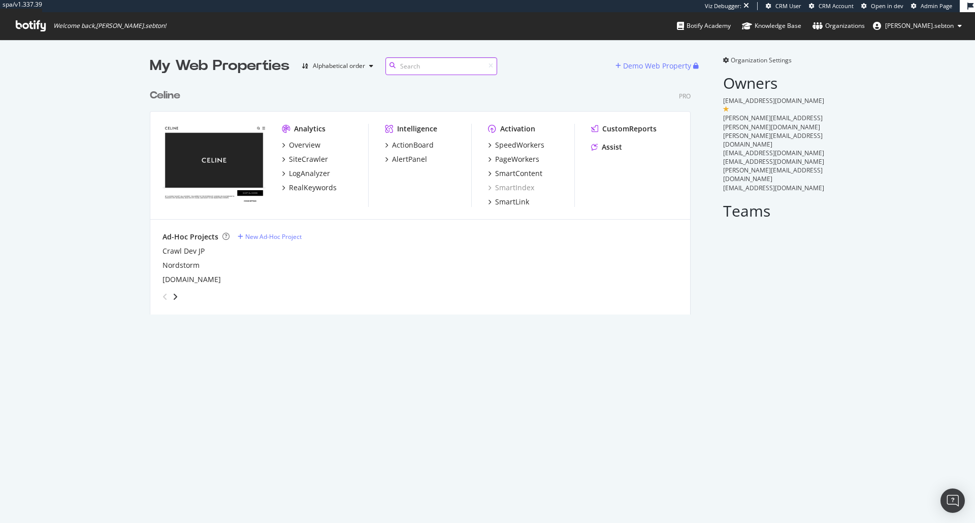
scroll to position [231, 541]
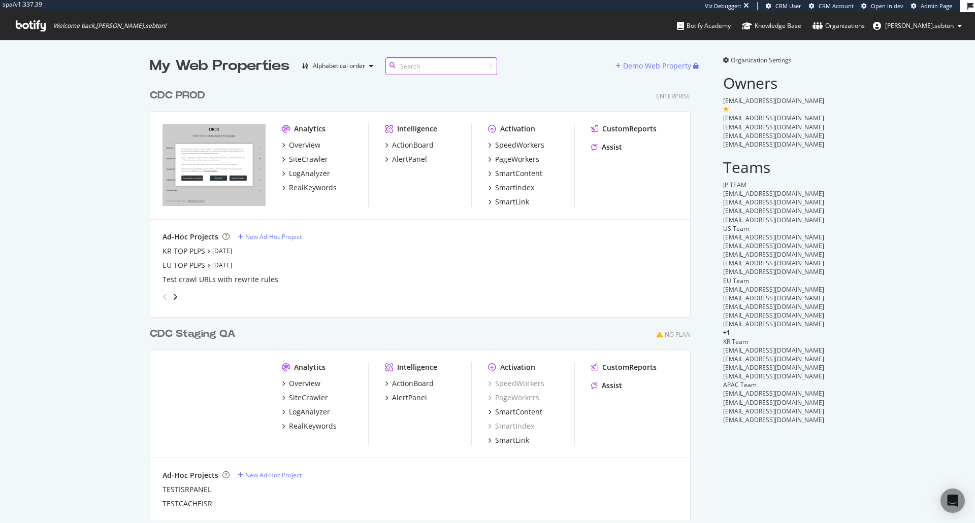
scroll to position [437, 541]
click at [308, 156] on div "SiteCrawler" at bounding box center [308, 159] width 39 height 10
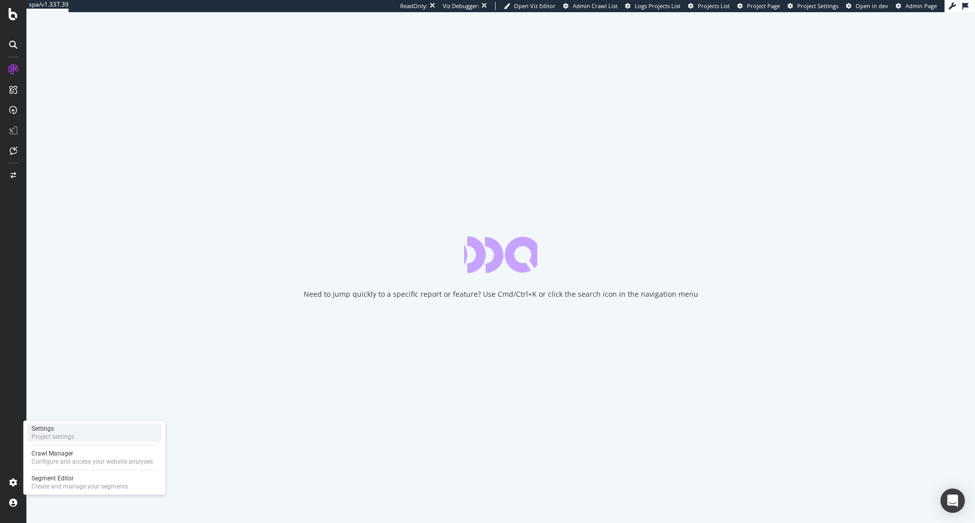
click at [67, 427] on div "Settings" at bounding box center [52, 429] width 43 height 8
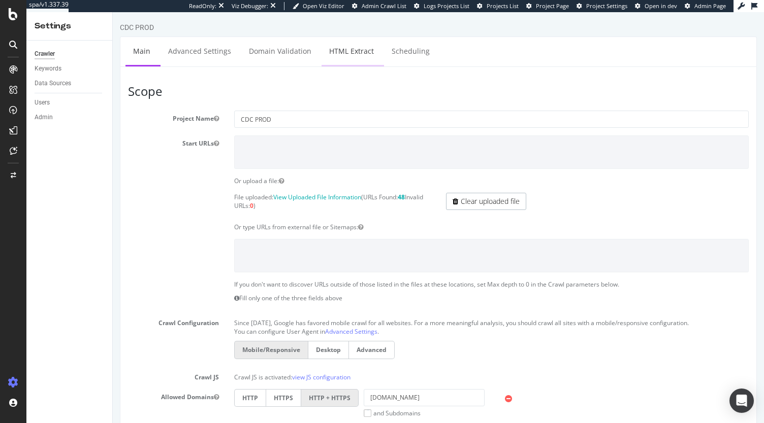
click at [366, 48] on link "HTML Extract" at bounding box center [351, 51] width 60 height 28
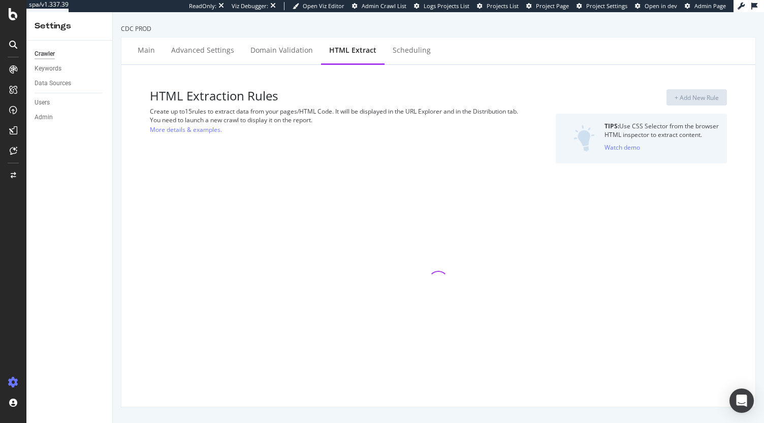
select select "exist"
select select "html.length"
select select "i"
select select "list"
select select "exist"
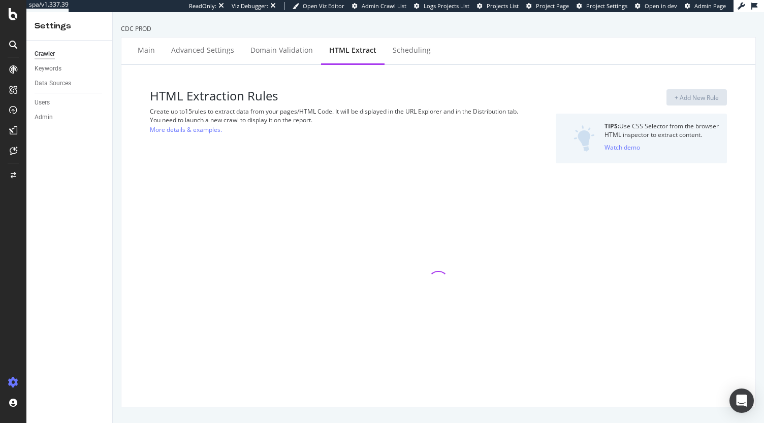
select select "list"
select select "html.length"
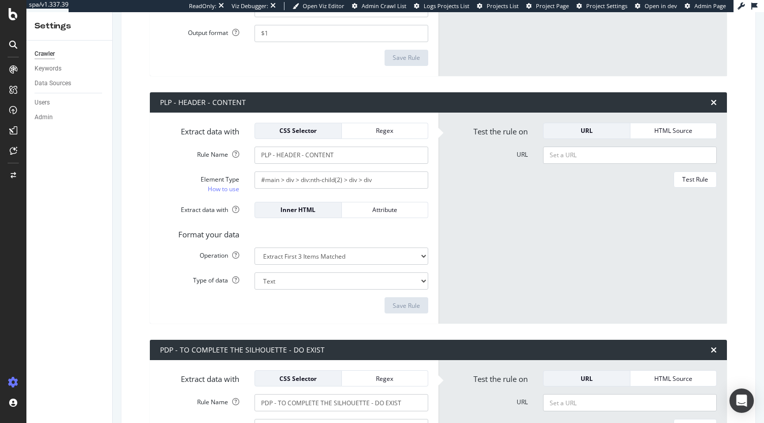
scroll to position [2647, 0]
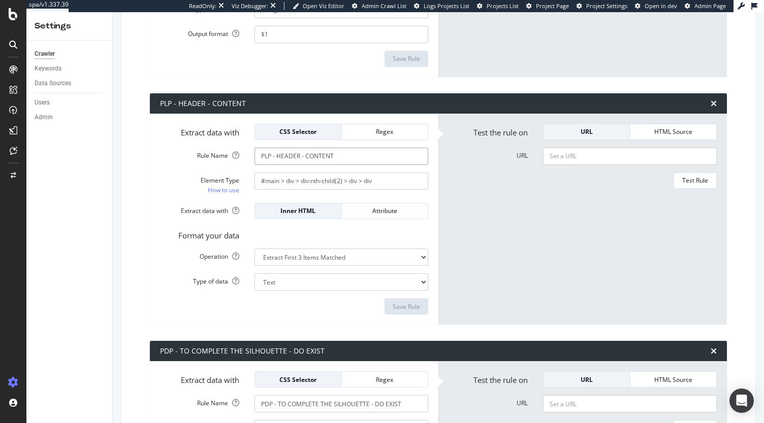
drag, startPoint x: 349, startPoint y: 160, endPoint x: 250, endPoint y: 159, distance: 99.5
click at [250, 159] on div "PLP - HEADER - CONTENT" at bounding box center [341, 156] width 189 height 17
click at [377, 182] on input "#main > div > div:nth-child(2) > div > div" at bounding box center [341, 181] width 174 height 17
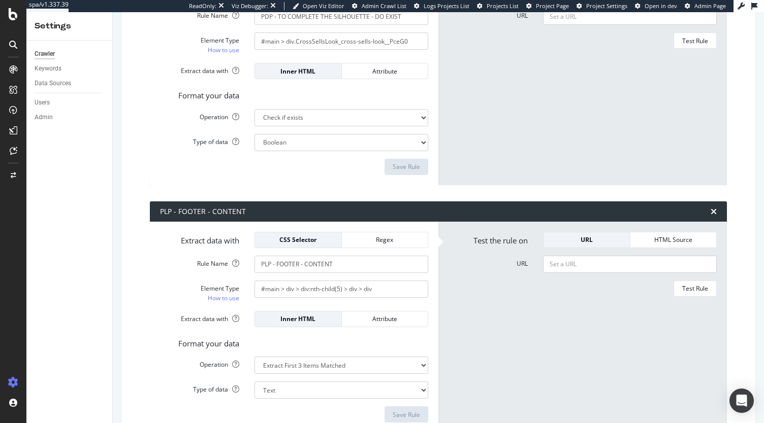
scroll to position [3085, 0]
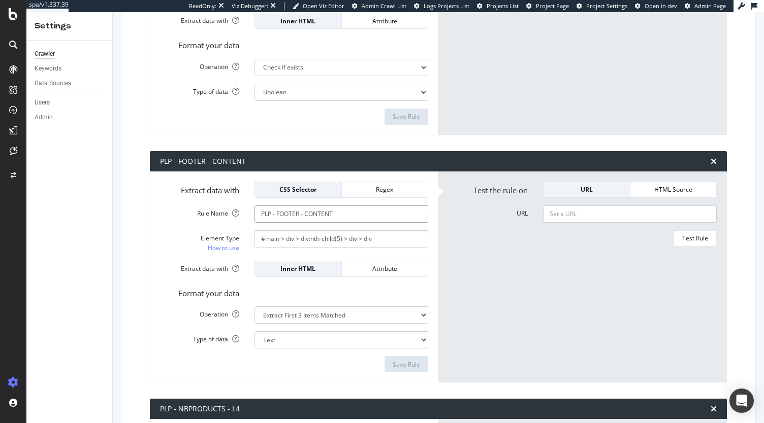
click at [353, 211] on input "PLP - FOOTER - CONTENT" at bounding box center [341, 214] width 174 height 17
click at [336, 241] on input "#main > div > div:nth-child(5) > div > div" at bounding box center [341, 238] width 174 height 17
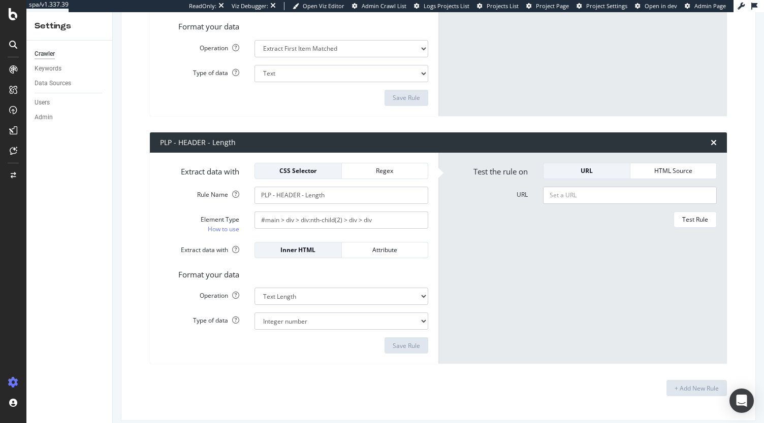
scroll to position [3609, 0]
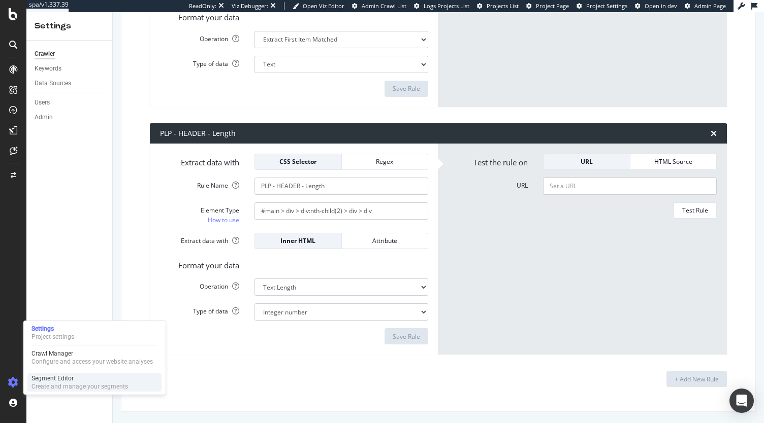
click at [65, 379] on div "Segment Editor" at bounding box center [79, 379] width 96 height 8
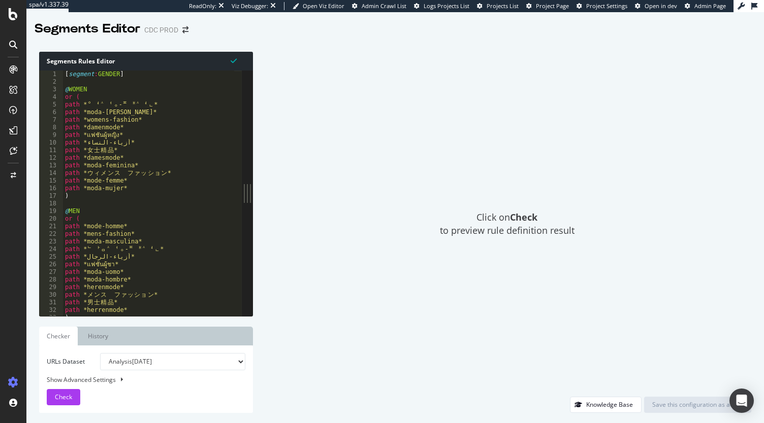
type textarea "path *mode-homme*"
click at [190, 229] on div "[ segment : GENDER ] @ WOMEN or ( path * ᄋ ᅧ ᄉ ᅥᆼ- ᄑ ᅢ ᄉ ᅧᆫ* path *moda-donna* …" at bounding box center [274, 197] width 423 height 253
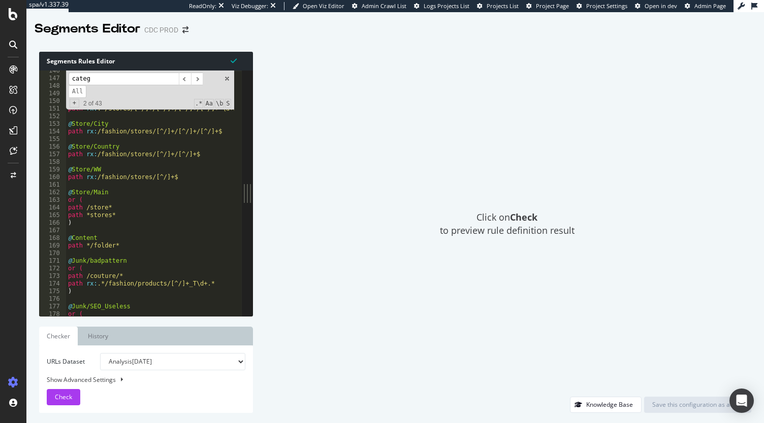
scroll to position [1108, 0]
type input "categ"
click at [118, 231] on div "path */image/* path /couture/ecommerce/media/* ) @ Store/Shop path rx : .*/stor…" at bounding box center [277, 193] width 423 height 253
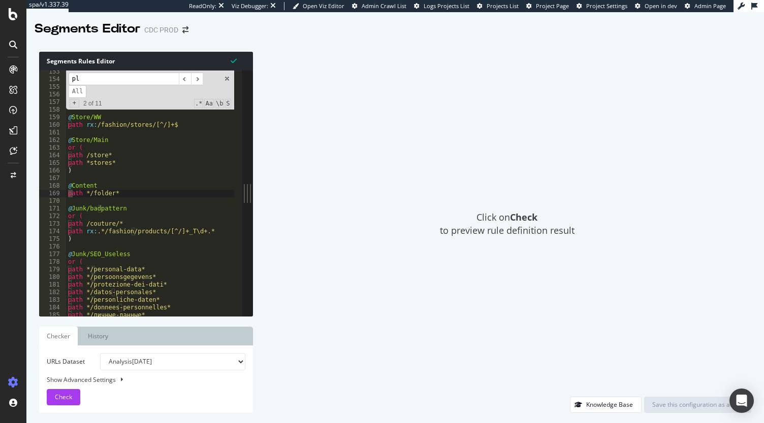
scroll to position [4076, 0]
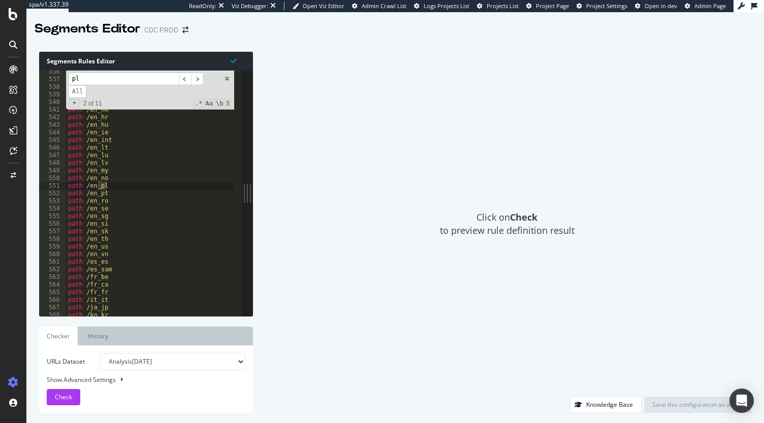
type input "p"
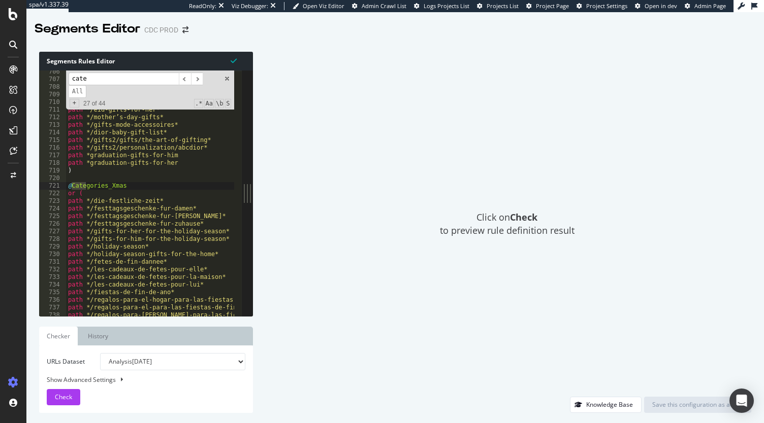
scroll to position [6071, 0]
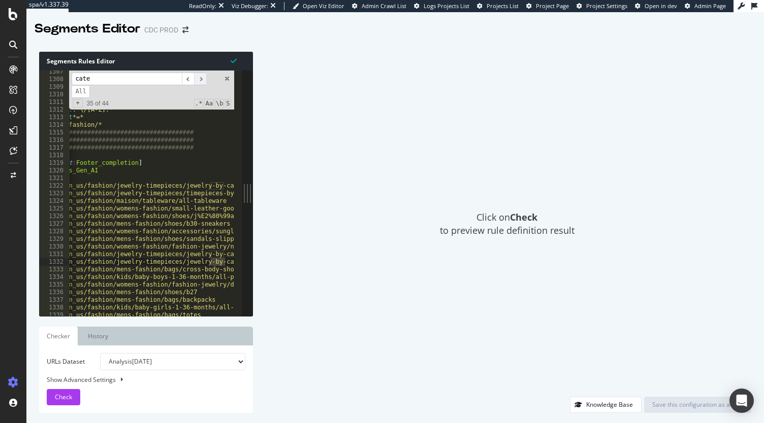
type input "cate"
click at [204, 81] on span "​" at bounding box center [200, 79] width 12 height 13
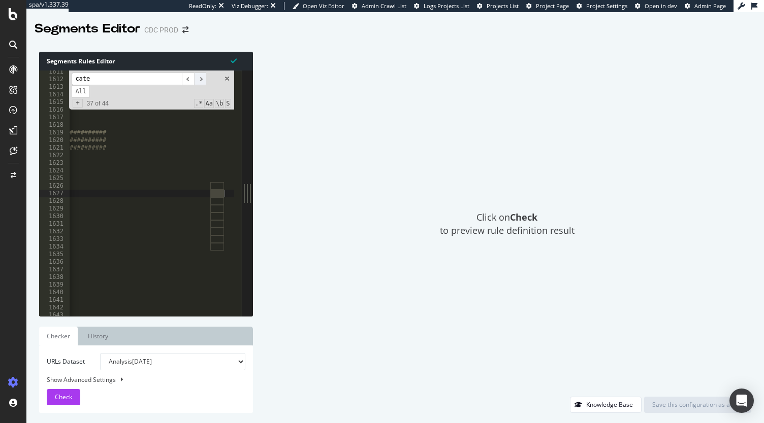
click at [204, 81] on span "​" at bounding box center [200, 79] width 12 height 13
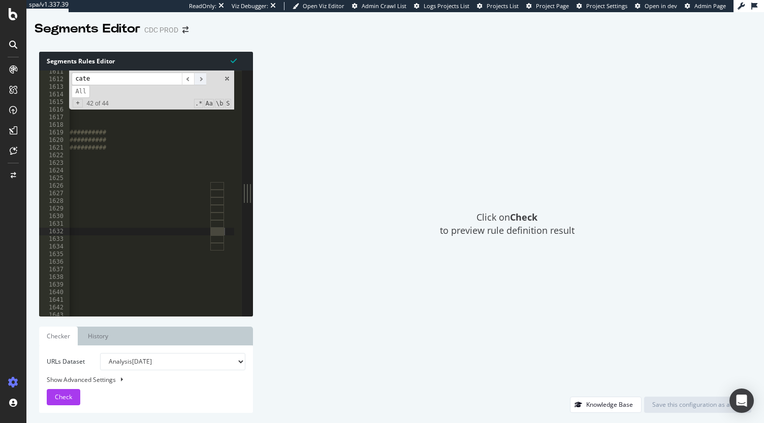
click at [204, 81] on span "​" at bounding box center [200, 79] width 12 height 13
click at [90, 85] on span "All" at bounding box center [81, 91] width 18 height 13
type textarea "@Category_beauty/Main"
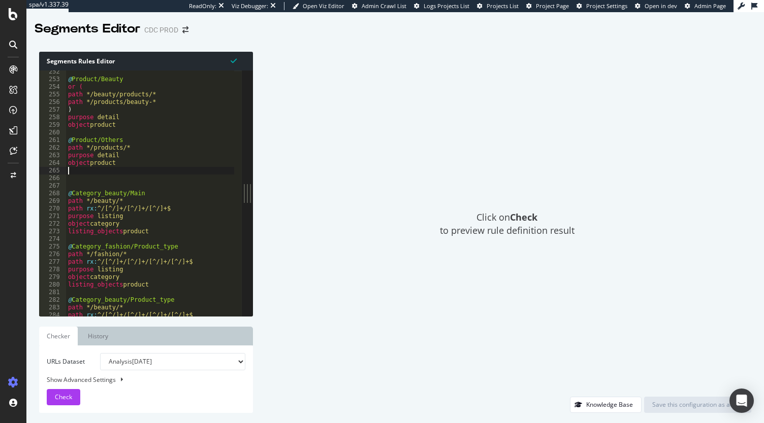
click at [159, 169] on div "@ Product/Beauty or ( path */beauty/products/* path */products/beauty-* ) purpo…" at bounding box center [277, 194] width 423 height 253
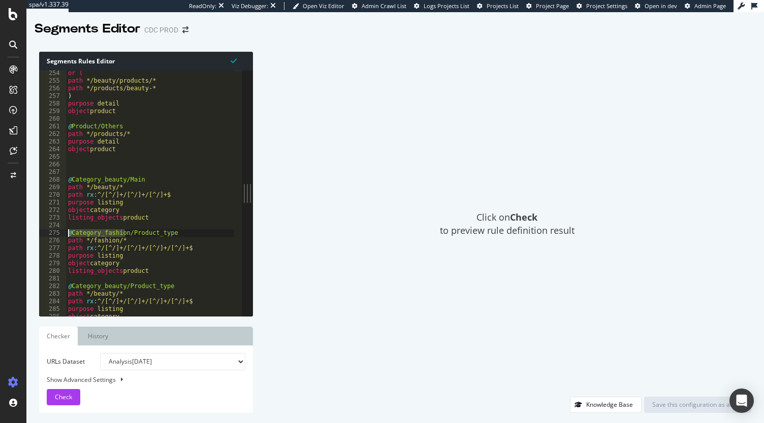
drag, startPoint x: 125, startPoint y: 233, endPoint x: 60, endPoint y: 232, distance: 64.5
click at [60, 232] on div "254 255 256 257 258 259 260 261 262 263 264 265 266 267 268 269 270 271 272 273…" at bounding box center [140, 194] width 203 height 246
type textarea "@Category_fashion/Product_type"
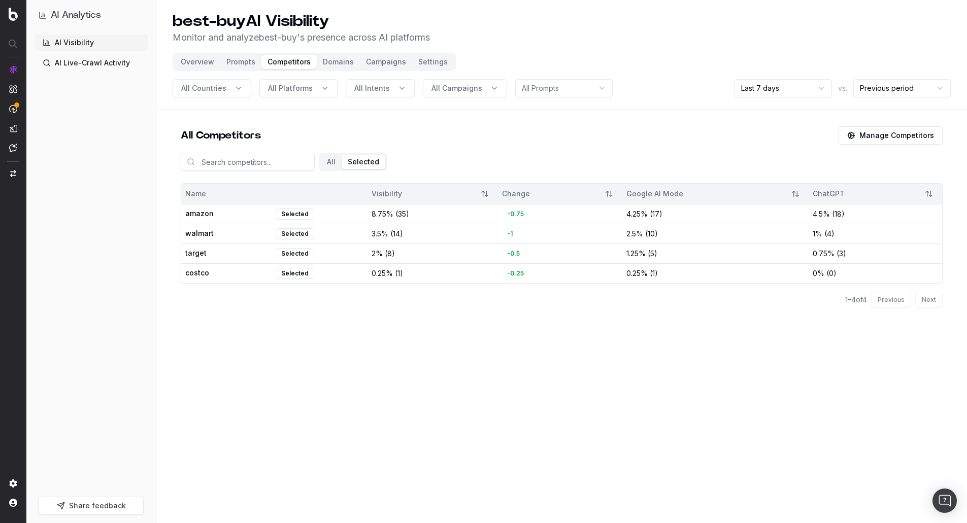
click at [362, 167] on button "Selected" at bounding box center [364, 162] width 44 height 14
click at [324, 162] on button "All" at bounding box center [331, 162] width 21 height 14
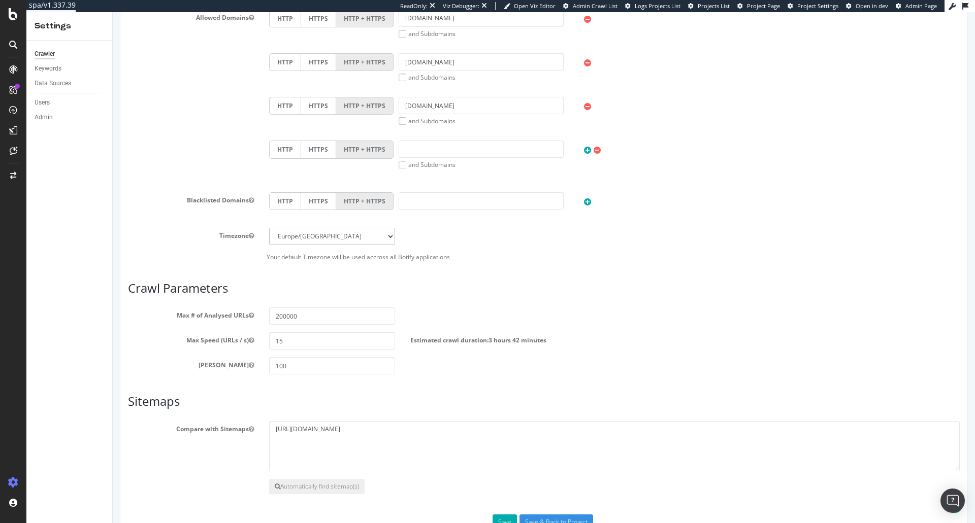
scroll to position [434, 0]
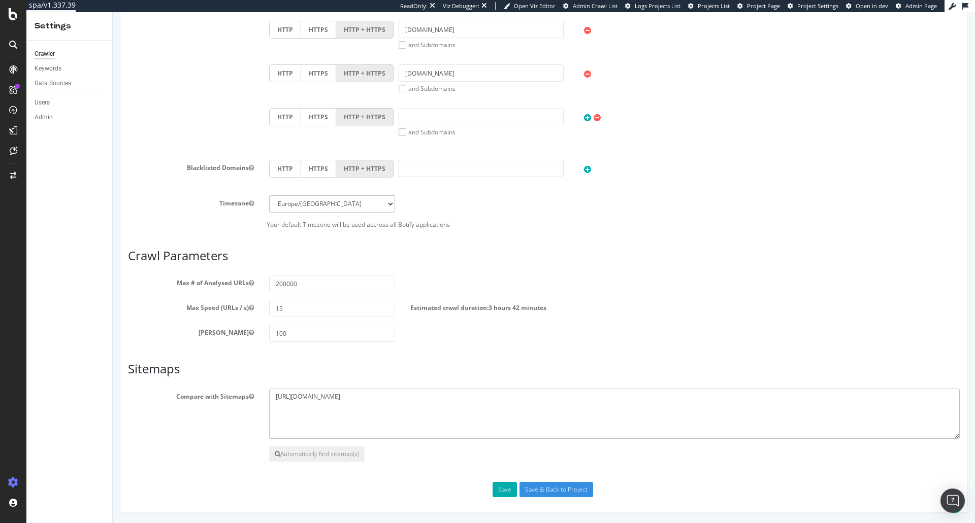
drag, startPoint x: 422, startPoint y: 400, endPoint x: 226, endPoint y: 381, distance: 196.9
click at [226, 381] on article "Sitemaps Compare with Sitemaps [URL][DOMAIN_NAME] Automatically find sitemap(s)" at bounding box center [544, 411] width 832 height 99
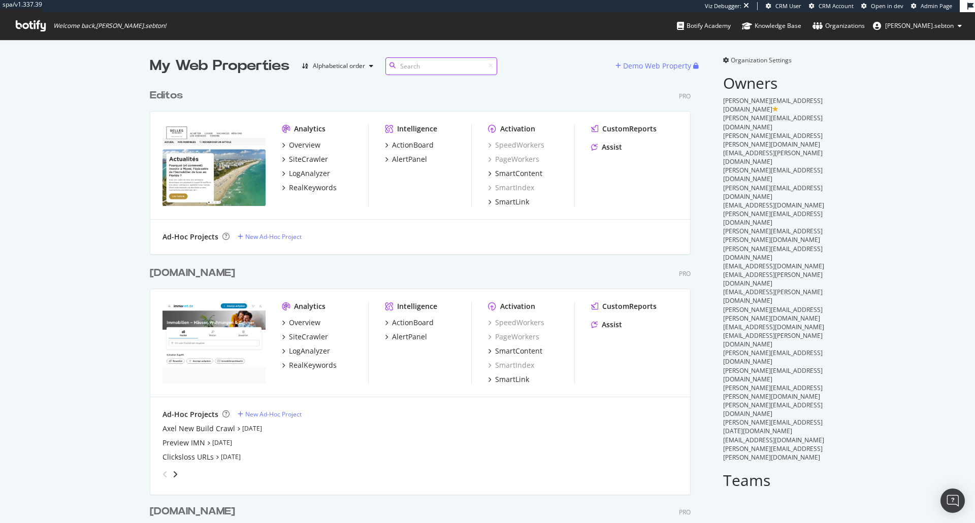
scroll to position [2882, 541]
click at [418, 60] on input at bounding box center [441, 66] width 112 height 18
click at [305, 347] on div "LogAnalyzer" at bounding box center [309, 351] width 41 height 10
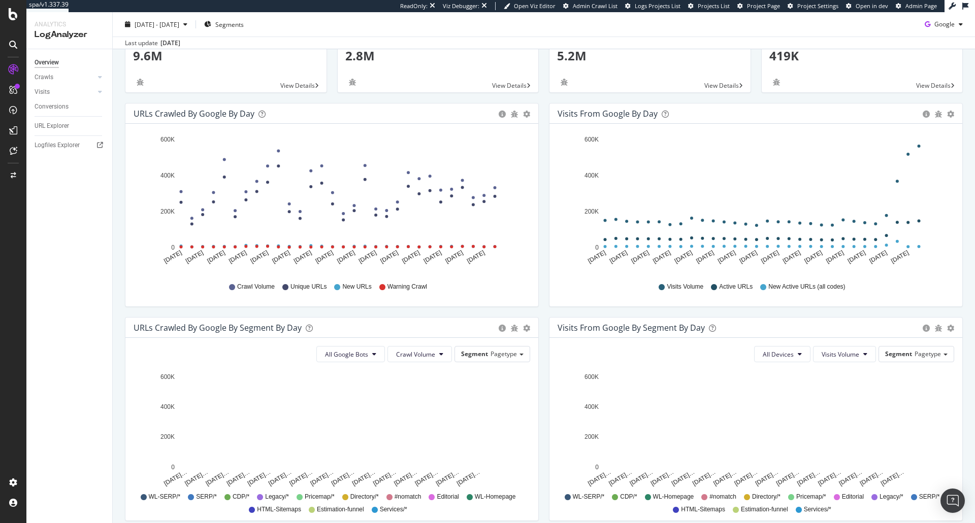
scroll to position [78, 0]
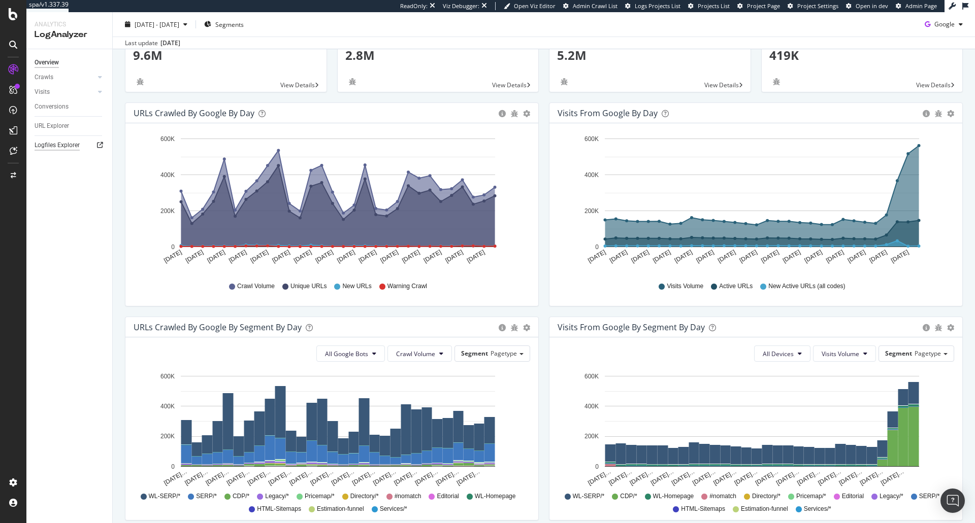
click at [56, 144] on div "Logfiles Explorer" at bounding box center [57, 145] width 45 height 11
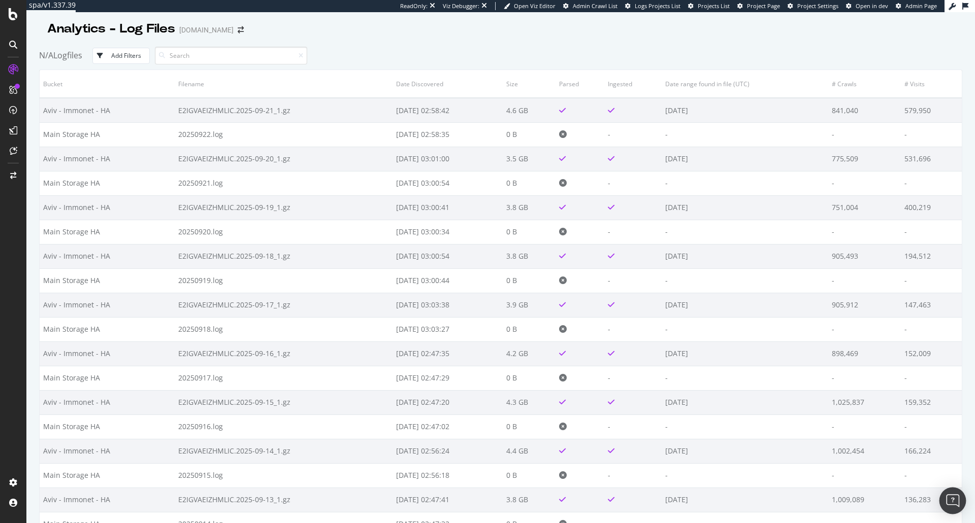
click at [952, 495] on img "Open Intercom Messenger" at bounding box center [952, 500] width 13 height 13
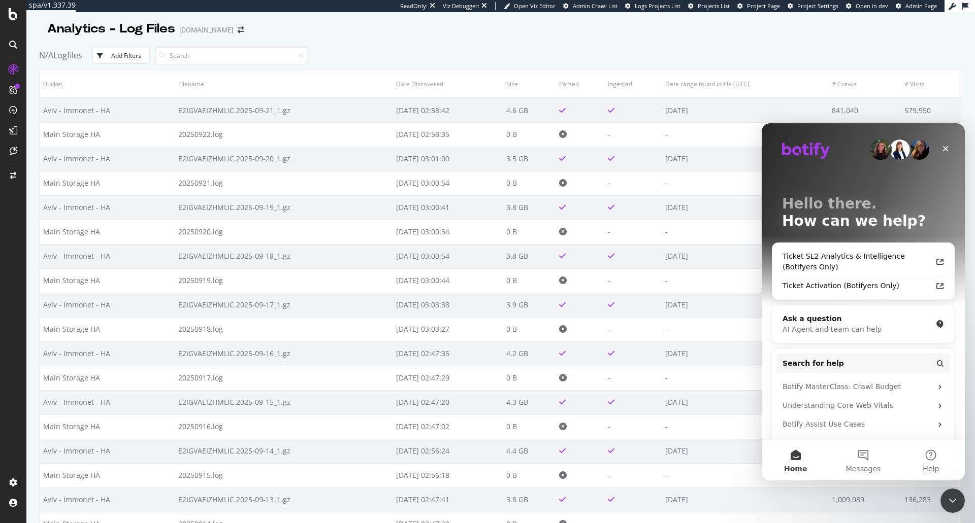
click at [863, 247] on div "Ticket SL2 Analytics & Intelligence (Botifyers Only) Ticket Activation (Botifye…" at bounding box center [863, 271] width 182 height 56
click at [852, 266] on div "Ticket SL2 Analytics & Intelligence (Botifyers Only)" at bounding box center [856, 261] width 149 height 21
click at [944, 153] on div "Close" at bounding box center [945, 149] width 18 height 18
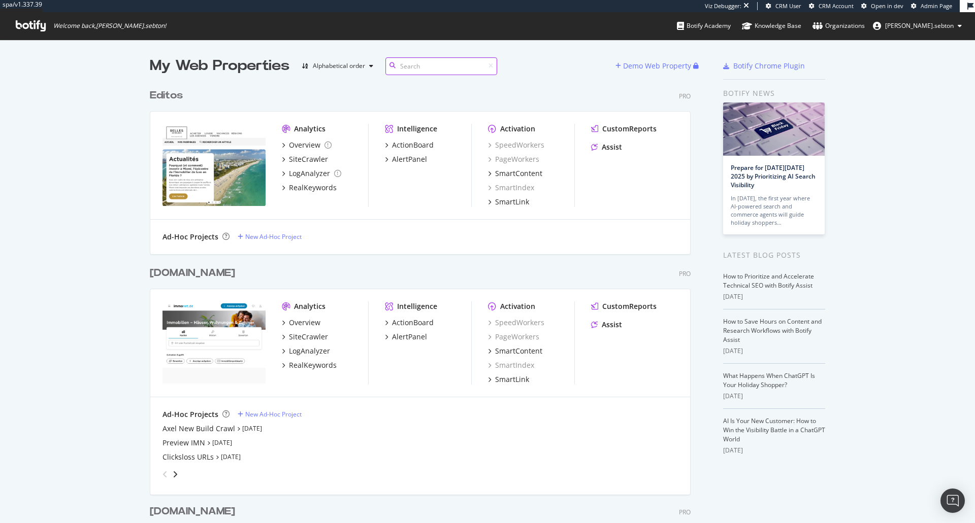
scroll to position [2882, 541]
type input "immo"
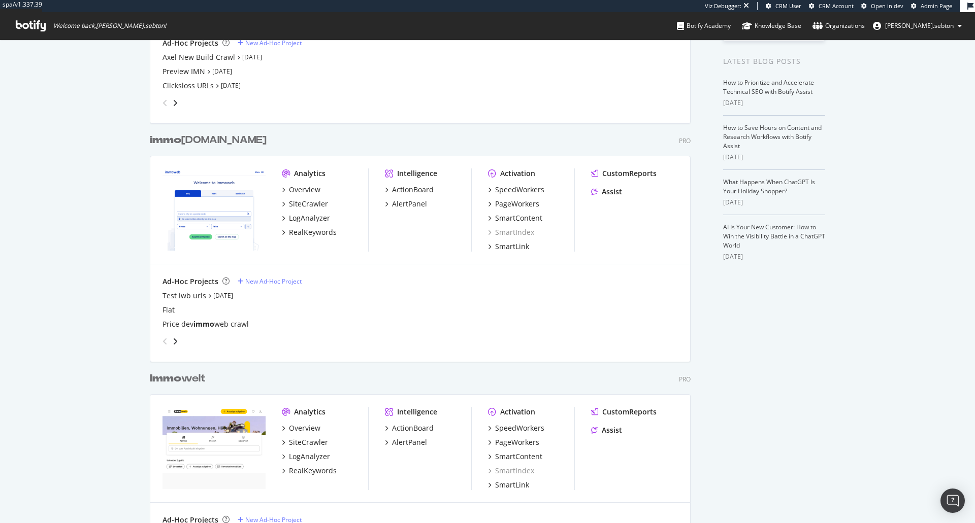
scroll to position [194, 0]
click at [310, 460] on div "LogAnalyzer" at bounding box center [309, 456] width 41 height 10
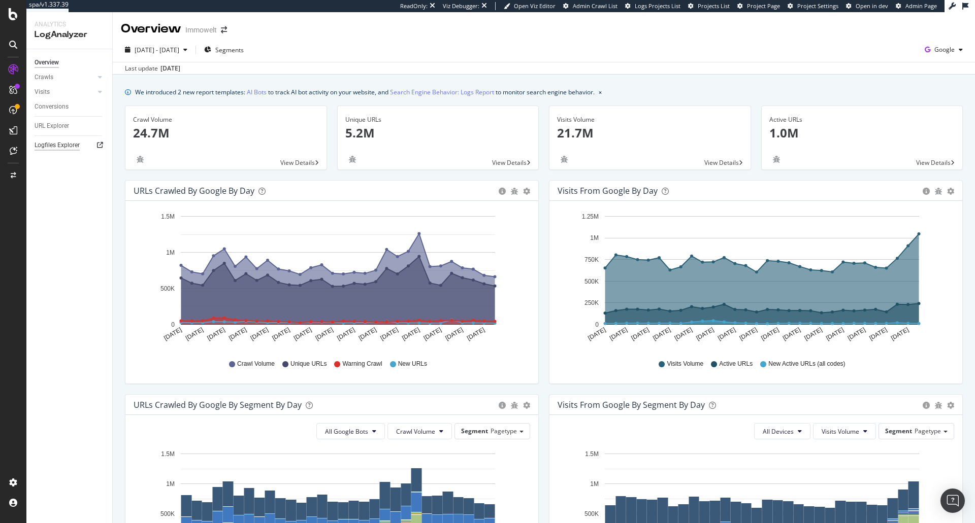
click at [59, 147] on div "Logfiles Explorer" at bounding box center [57, 145] width 45 height 11
